Goal: Find contact information: Obtain details needed to contact an individual or organization

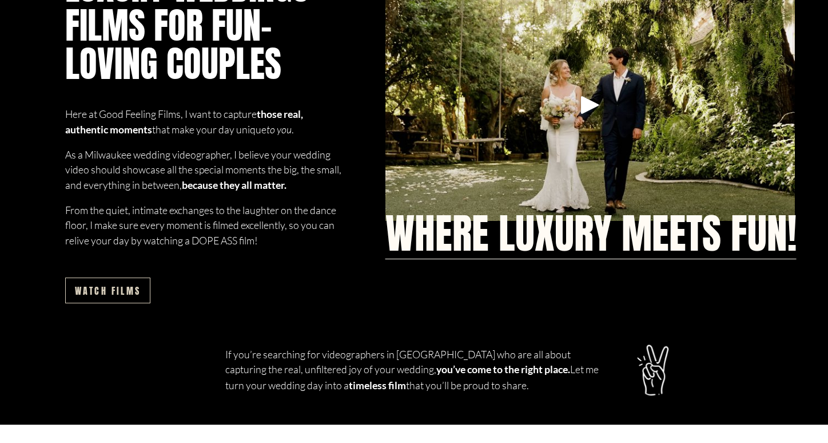
scroll to position [742, 0]
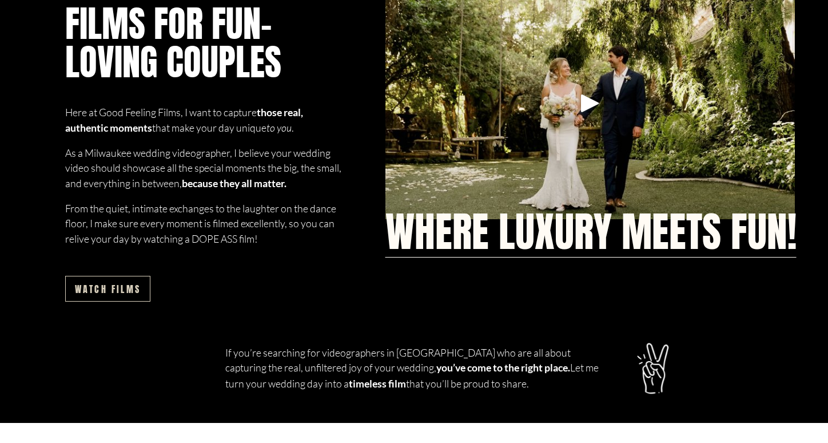
click at [591, 101] on div "Play" at bounding box center [589, 102] width 27 height 27
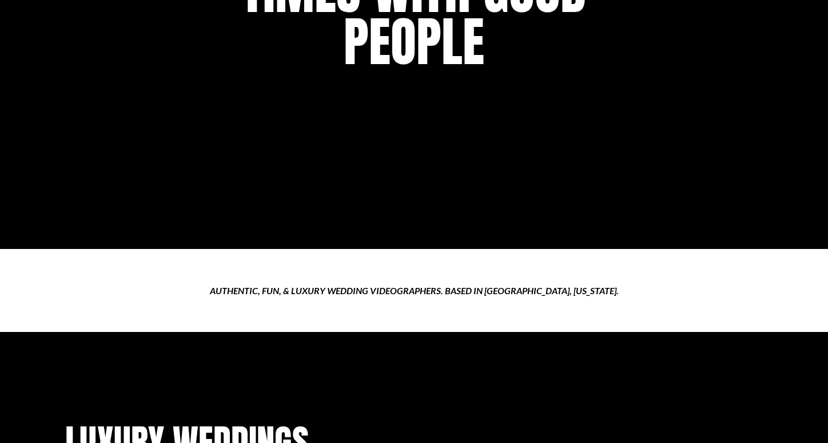
scroll to position [0, 0]
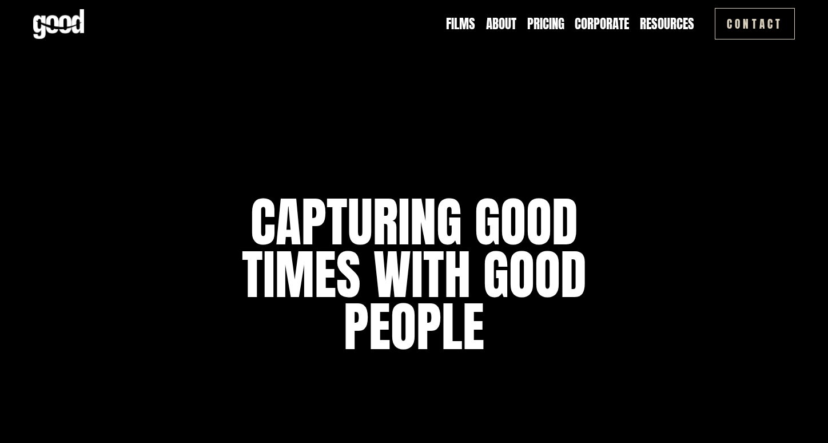
click at [539, 21] on link "Pricing" at bounding box center [545, 24] width 37 height 18
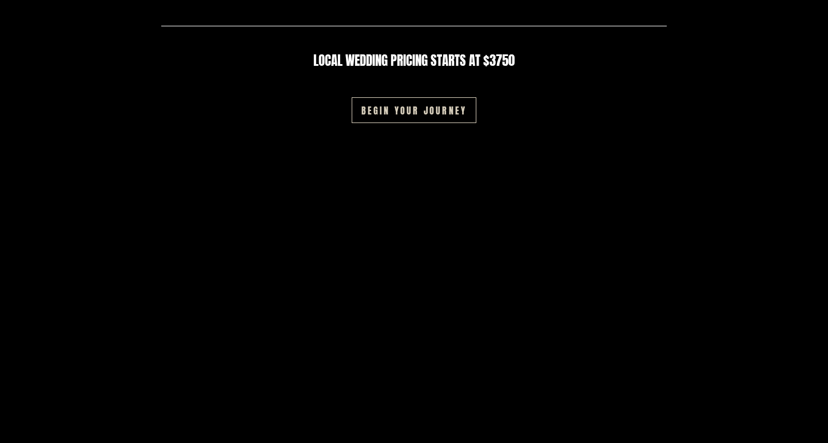
scroll to position [1826, 0]
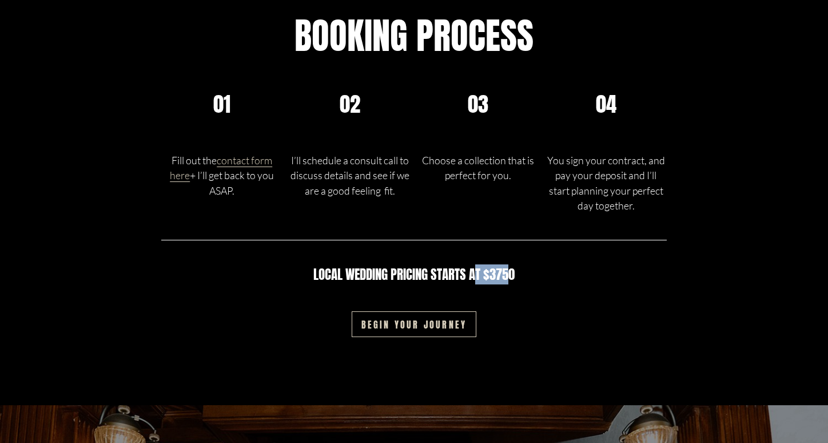
drag, startPoint x: 511, startPoint y: 268, endPoint x: 475, endPoint y: 271, distance: 36.1
click at [475, 271] on h4 "Local wedding pricing starts at $3750" at bounding box center [414, 274] width 250 height 15
click at [527, 301] on div "Local wedding pricing starts at $3750" at bounding box center [414, 274] width 250 height 62
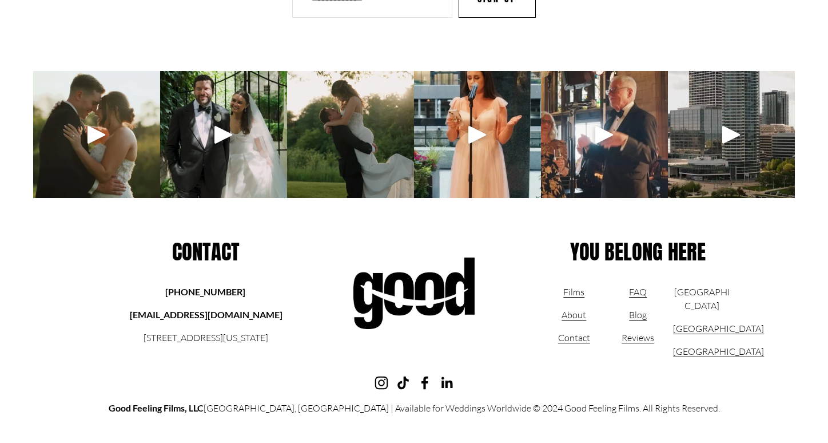
scroll to position [2869, 0]
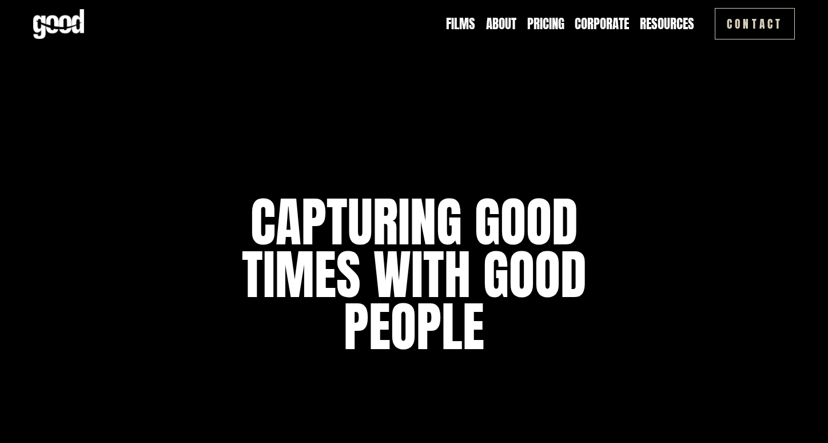
click at [754, 21] on link "Contact" at bounding box center [755, 23] width 80 height 31
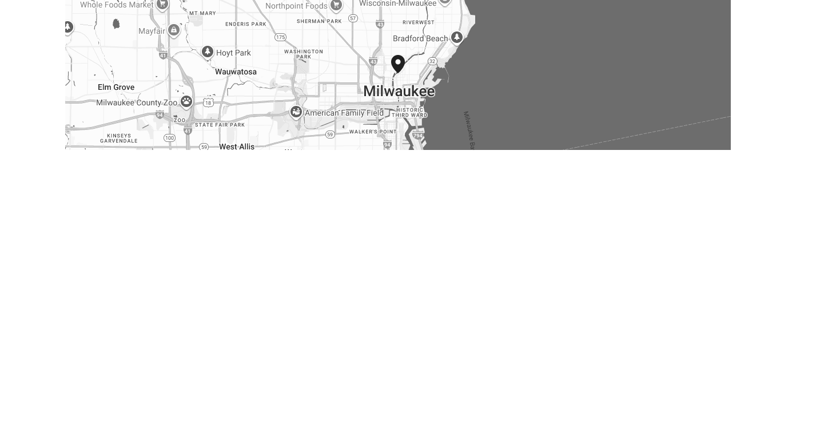
scroll to position [544, 0]
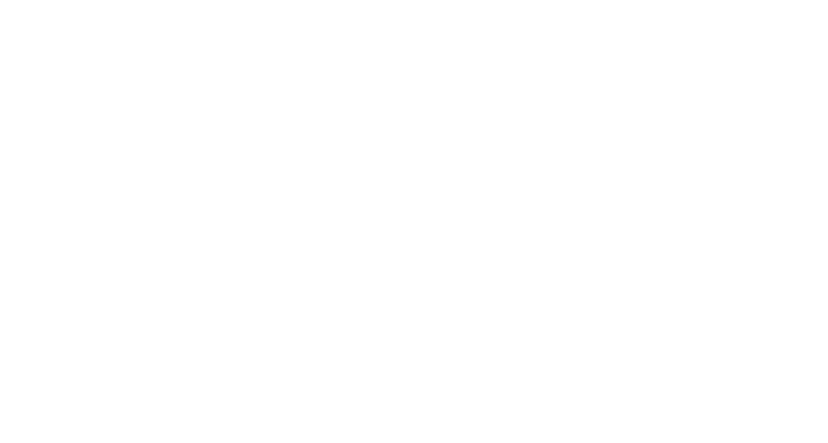
click at [579, 376] on div "Let's Make Magic Together We specialize in creating unique wedding films that r…" at bounding box center [414, 163] width 828 height 1318
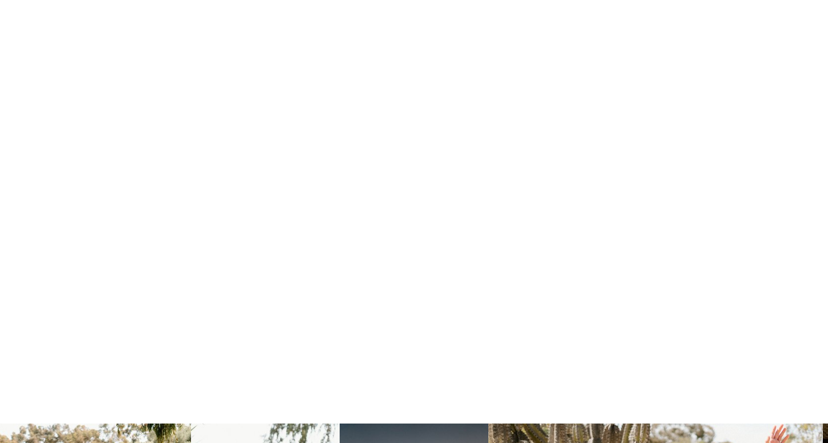
scroll to position [959, 0]
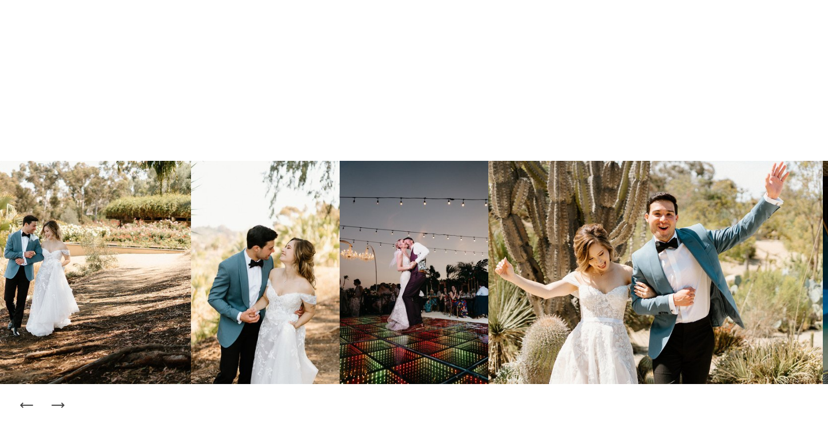
scroll to position [1222, 0]
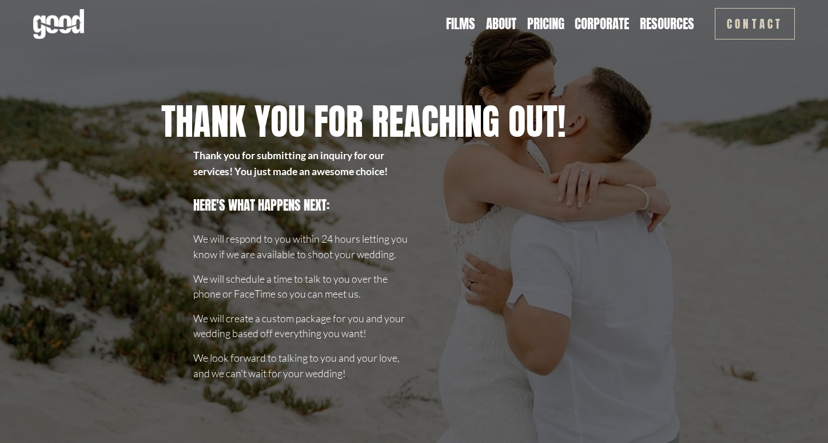
click at [542, 19] on link "Pricing" at bounding box center [545, 24] width 37 height 18
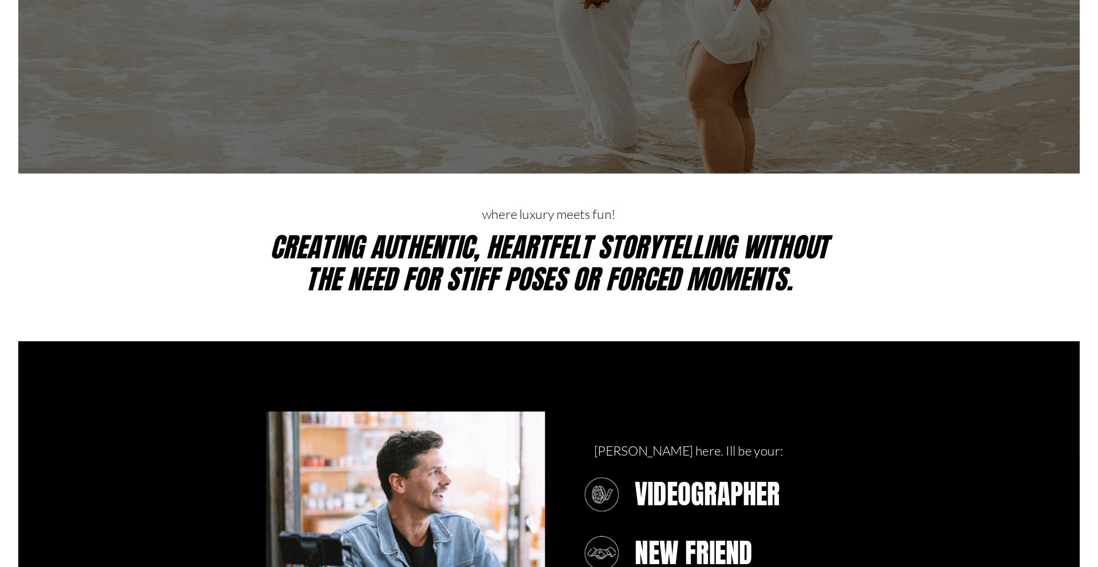
scroll to position [317, 0]
